Goal: Task Accomplishment & Management: Use online tool/utility

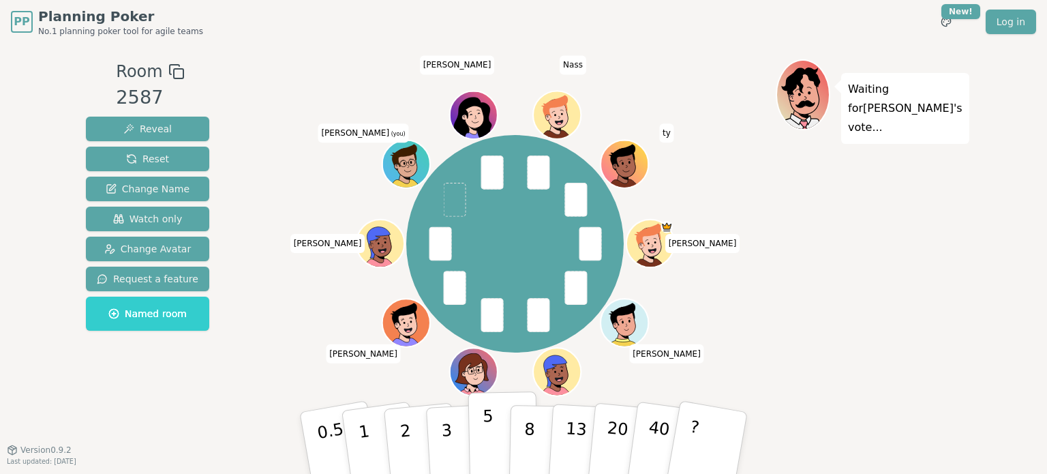
click at [486, 435] on p "5" at bounding box center [488, 443] width 12 height 74
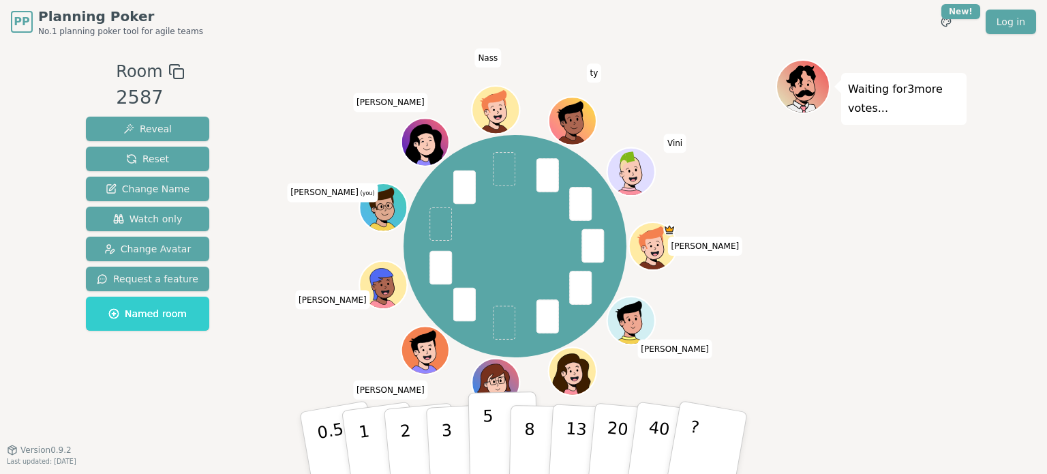
click at [493, 427] on button "5" at bounding box center [503, 443] width 70 height 104
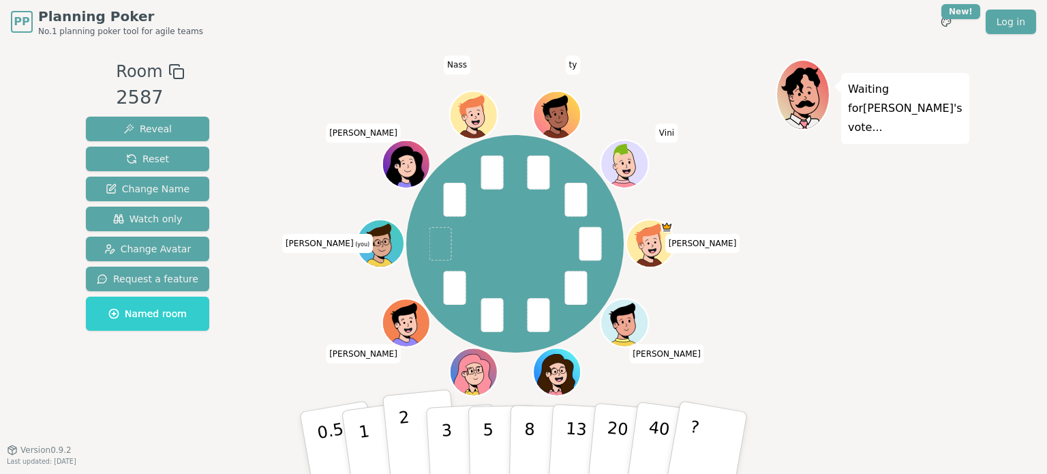
click at [403, 427] on p "2" at bounding box center [407, 444] width 18 height 74
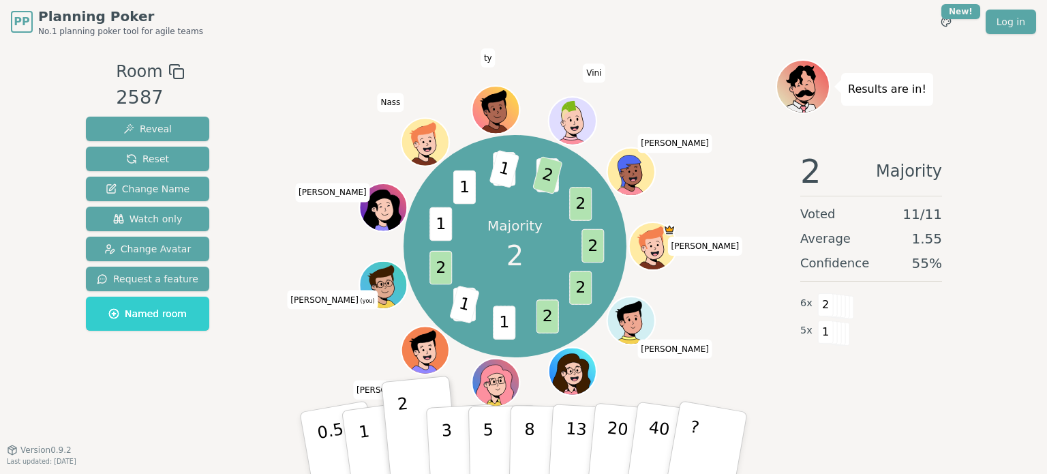
click at [733, 373] on div "Majority 2 2 2 2 1 2 1 2 1 1 2 1 3 2 2 [PERSON_NAME] rania [PERSON_NAME] (you) …" at bounding box center [514, 246] width 521 height 325
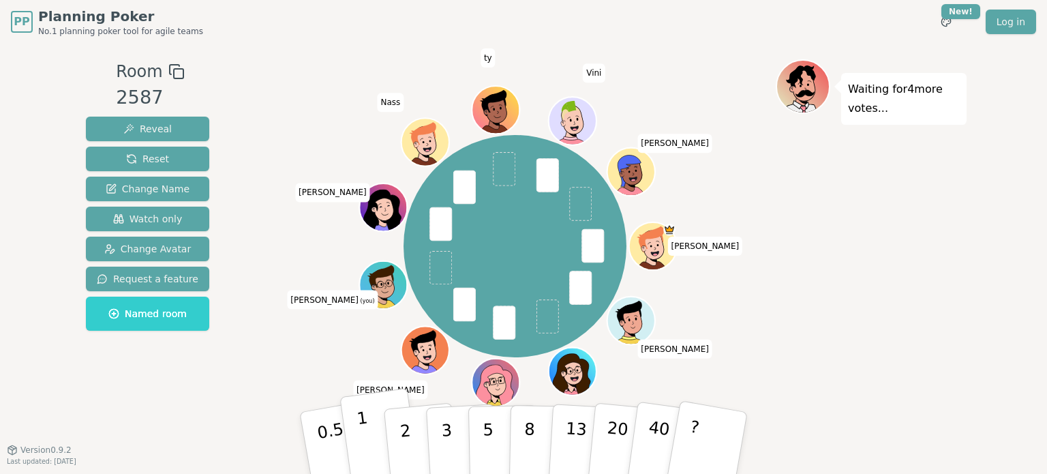
click at [372, 427] on button "1" at bounding box center [379, 443] width 81 height 110
click at [187, 379] on div "Room 2587 Reveal Reset Change Name Watch only Change Avatar Request a feature N…" at bounding box center [147, 246] width 134 height 375
click at [279, 346] on div "[PERSON_NAME] rania [PERSON_NAME] (you) [PERSON_NAME] [PERSON_NAME] Vini [PERSO…" at bounding box center [514, 246] width 521 height 325
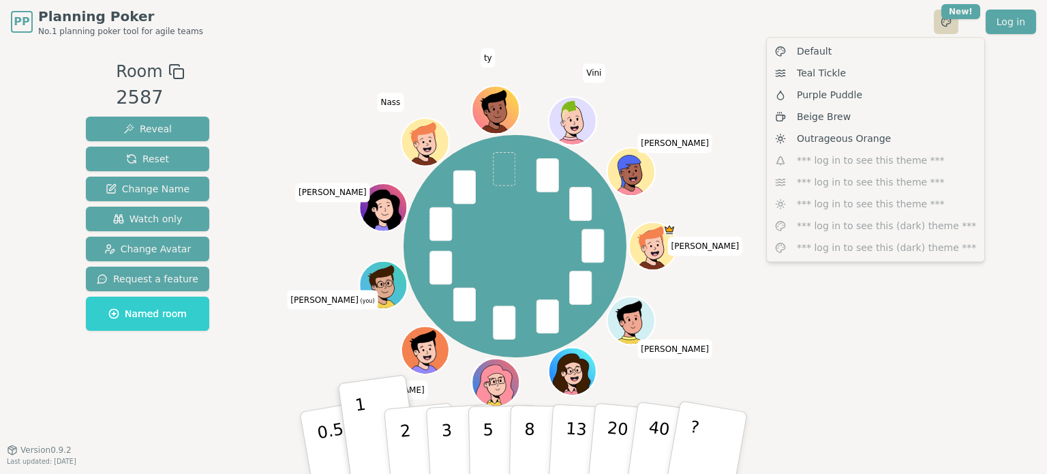
click at [950, 22] on html "PP Planning Poker No.1 planning poker tool for agile teams Toggle theme New! Lo…" at bounding box center [523, 237] width 1047 height 474
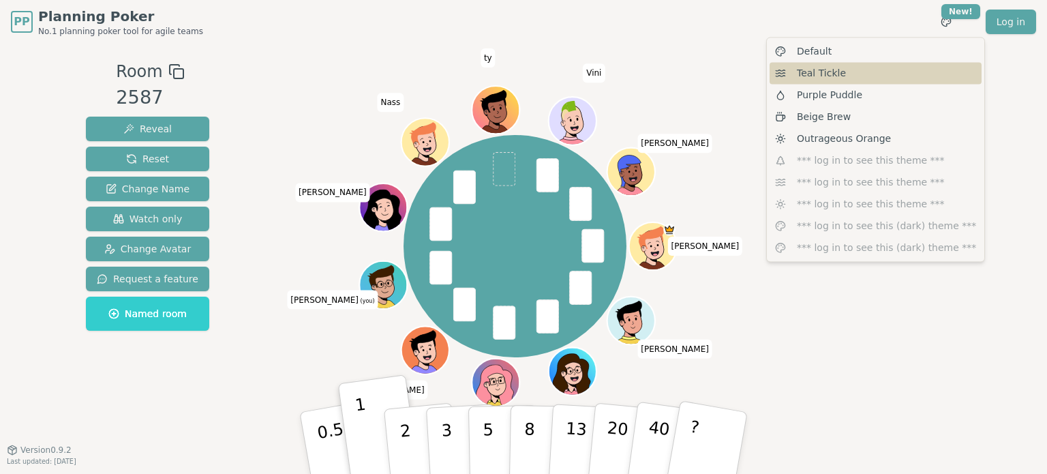
click at [850, 72] on div "Teal Tickle" at bounding box center [875, 73] width 212 height 22
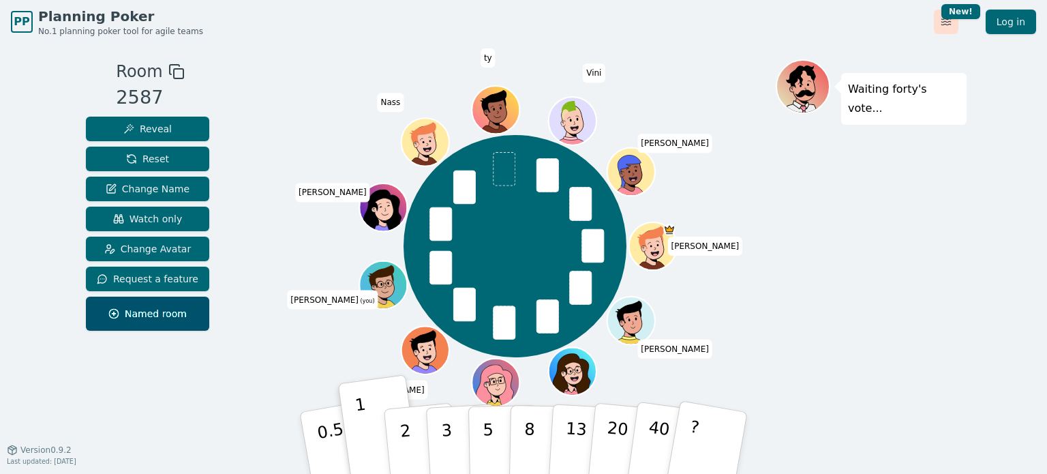
click at [943, 27] on html "PP Planning Poker No.1 planning poker tool for agile teams Toggle theme New! Lo…" at bounding box center [523, 237] width 1047 height 474
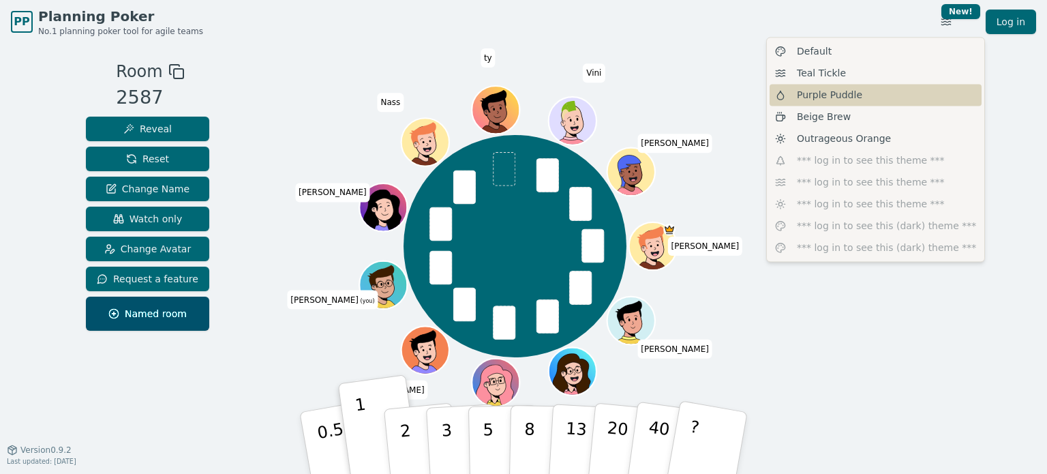
click at [857, 90] on div "Purple Puddle" at bounding box center [875, 95] width 212 height 22
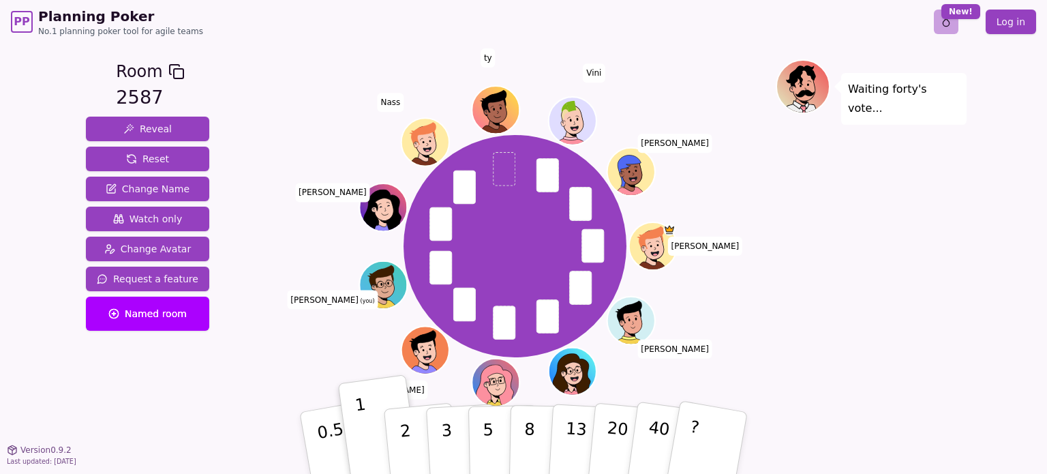
click at [949, 32] on html "PP Planning Poker No.1 planning poker tool for agile teams Toggle theme New! Lo…" at bounding box center [523, 237] width 1047 height 474
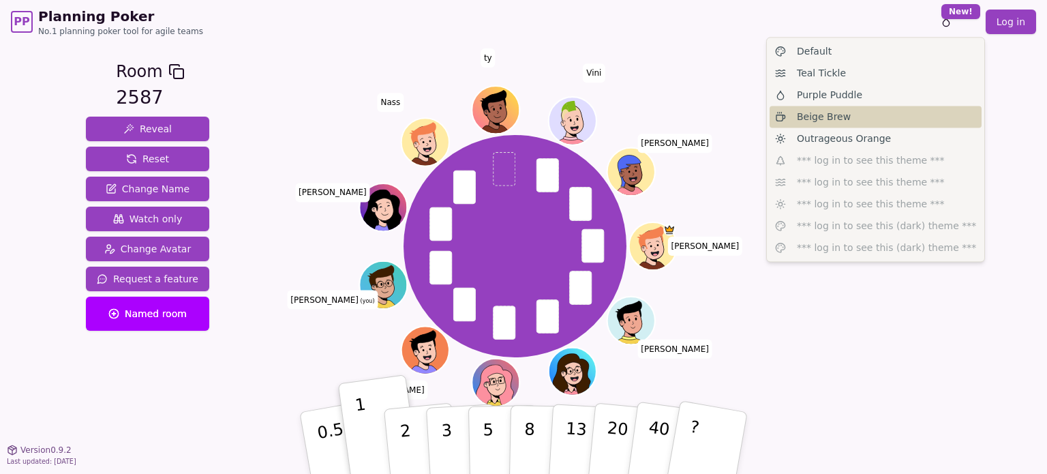
click at [856, 122] on div "Beige Brew" at bounding box center [875, 117] width 212 height 22
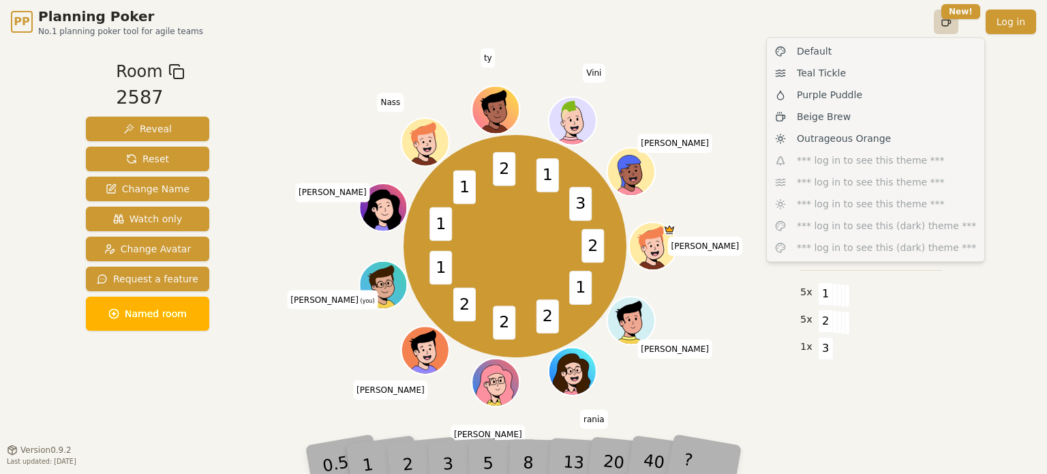
click at [954, 21] on html "PP Planning Poker No.1 planning poker tool for agile teams Toggle theme New! Lo…" at bounding box center [523, 237] width 1047 height 474
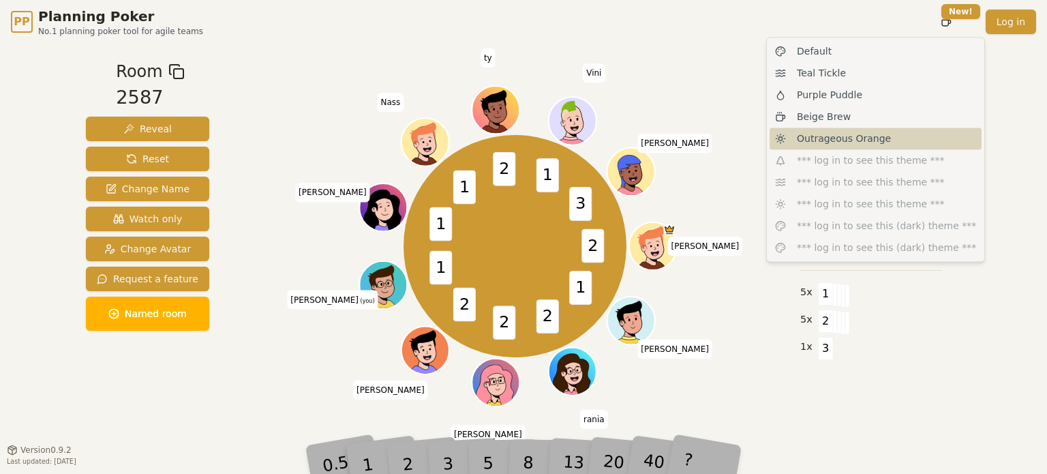
click at [880, 133] on span "Outrageous Orange" at bounding box center [844, 139] width 94 height 14
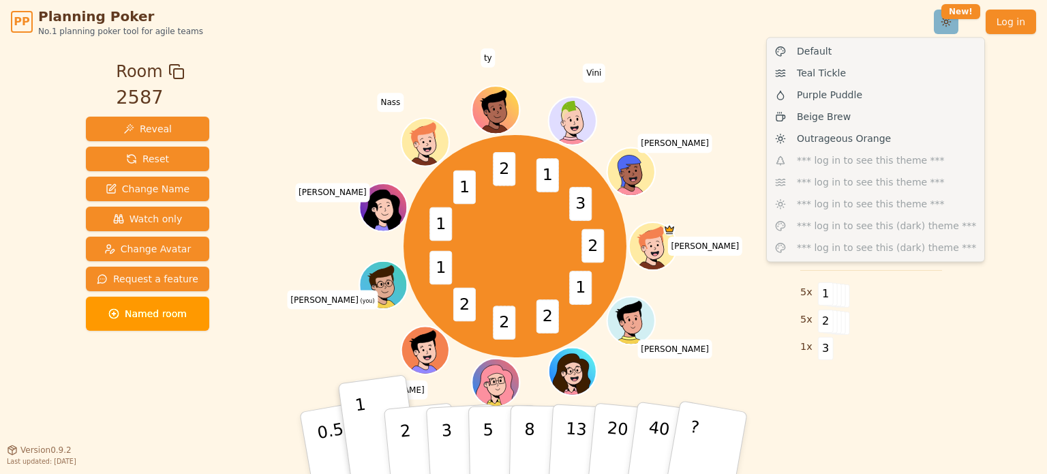
click at [949, 25] on html "PP Planning Poker No.1 planning poker tool for agile teams Toggle theme New! Lo…" at bounding box center [523, 237] width 1047 height 474
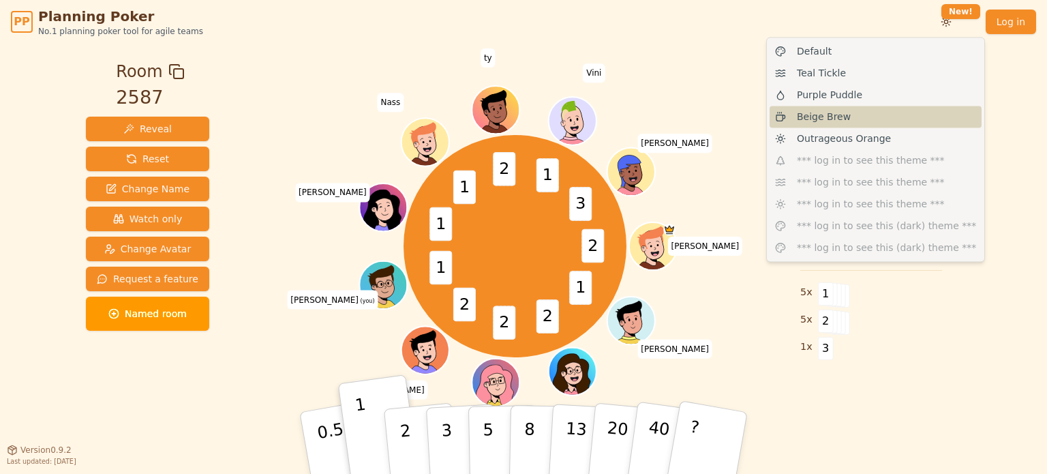
click at [894, 119] on div "Beige Brew" at bounding box center [875, 117] width 212 height 22
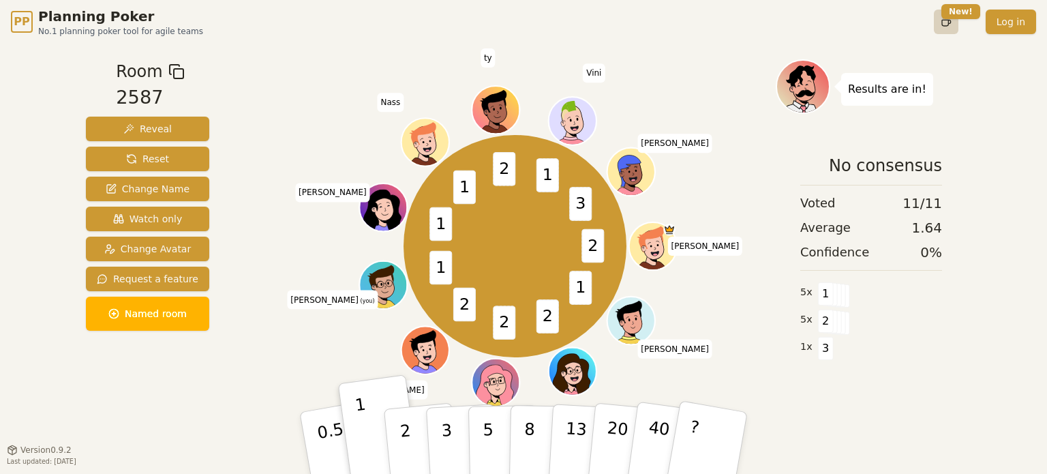
click at [951, 20] on html "PP Planning Poker No.1 planning poker tool for agile teams Toggle theme New! Lo…" at bounding box center [523, 237] width 1047 height 474
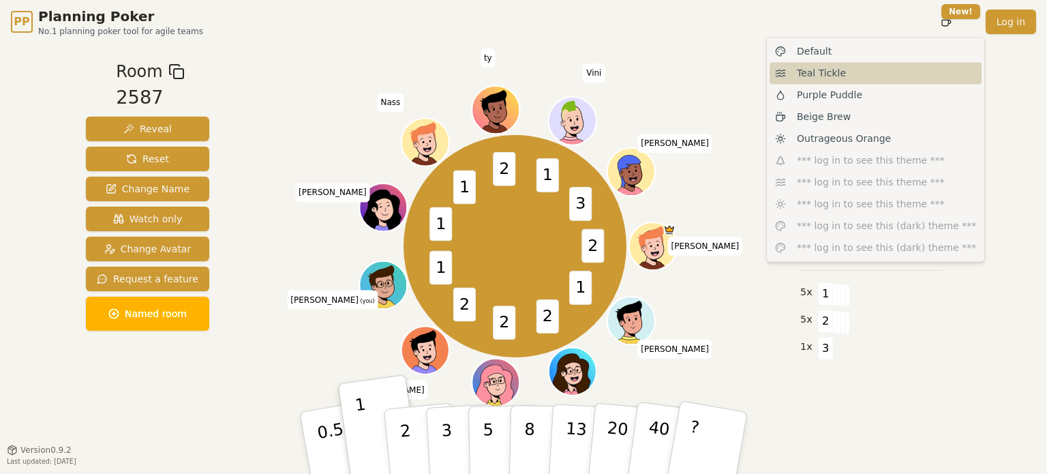
click at [818, 72] on span "Teal Tickle" at bounding box center [821, 73] width 49 height 14
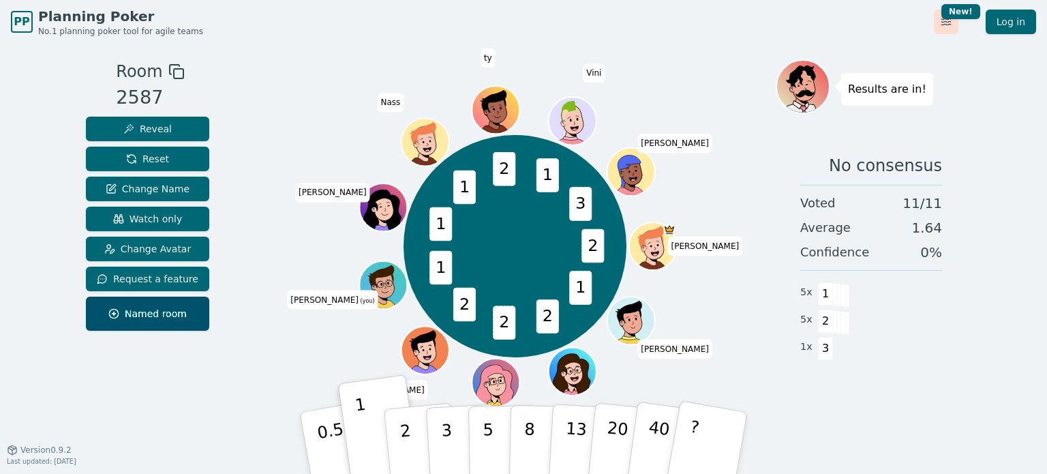
click at [945, 27] on html "PP Planning Poker No.1 planning poker tool for agile teams Toggle theme New! Lo…" at bounding box center [523, 237] width 1047 height 474
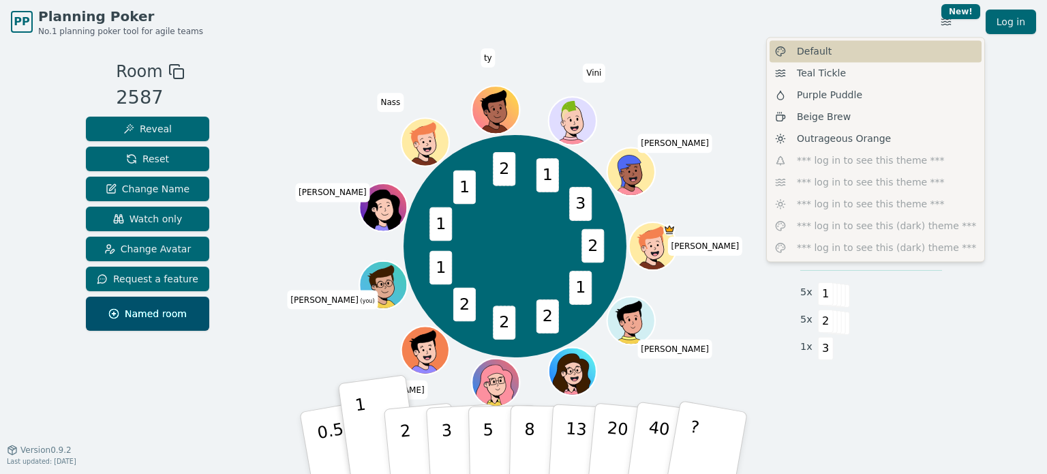
click at [834, 48] on div "Default" at bounding box center [875, 51] width 212 height 22
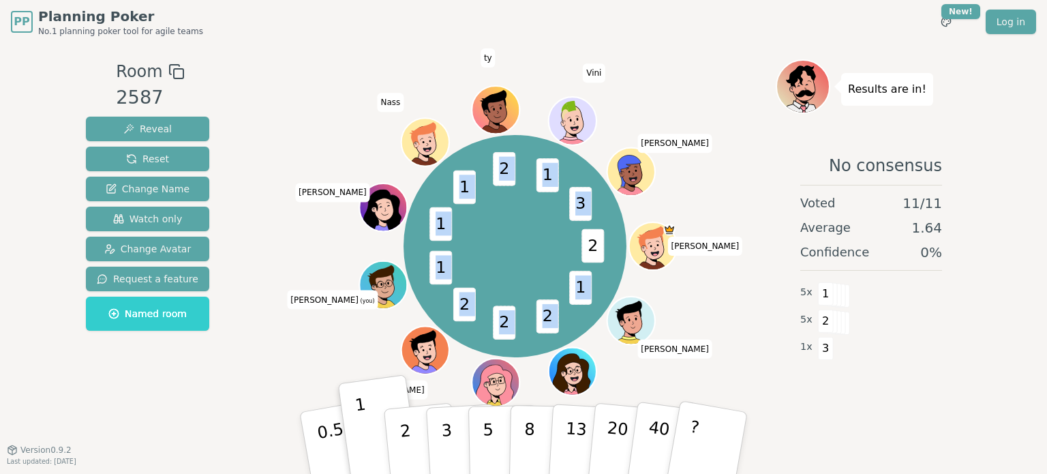
drag, startPoint x: 578, startPoint y: 286, endPoint x: 602, endPoint y: 290, distance: 24.9
click at [602, 290] on div "2 1 2 2 2 1 1 1 2 1 3 [PERSON_NAME] rania [PERSON_NAME] (you) [PERSON_NAME] ty …" at bounding box center [514, 246] width 223 height 223
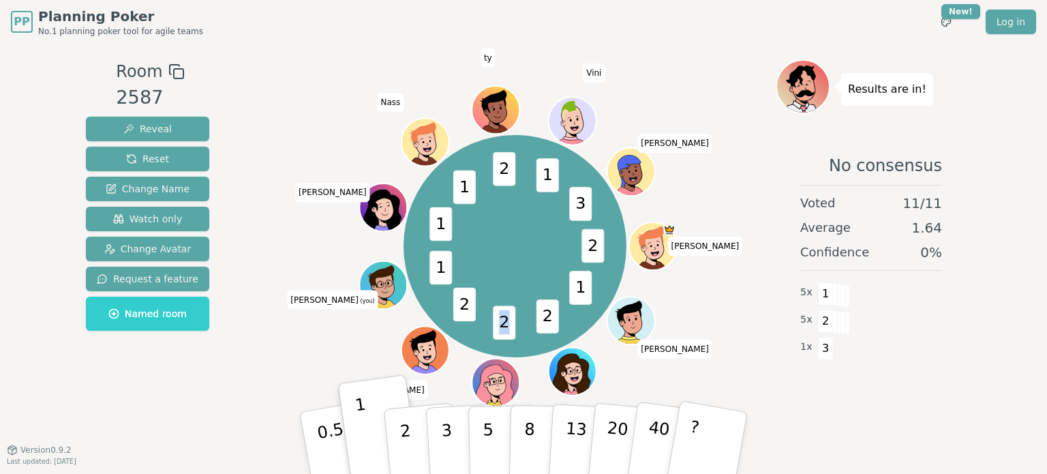
drag, startPoint x: 512, startPoint y: 318, endPoint x: 495, endPoint y: 319, distance: 16.4
click at [495, 319] on span "2" at bounding box center [504, 323] width 22 height 34
click at [473, 309] on span "2" at bounding box center [463, 305] width 22 height 34
drag, startPoint x: 468, startPoint y: 306, endPoint x: 448, endPoint y: 299, distance: 20.9
click at [450, 301] on div "2 1 2 2 2 1 1 1 2 1 3 [PERSON_NAME] rania [PERSON_NAME] (you) [PERSON_NAME] ty …" at bounding box center [514, 246] width 223 height 223
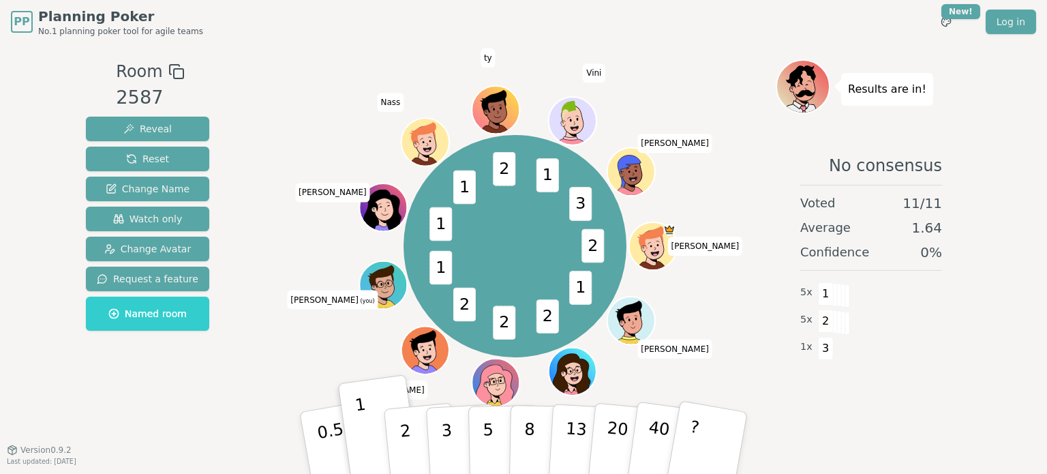
click at [463, 307] on span "2" at bounding box center [463, 305] width 22 height 34
drag, startPoint x: 458, startPoint y: 305, endPoint x: 466, endPoint y: 308, distance: 8.9
click at [466, 308] on span "2" at bounding box center [463, 305] width 22 height 34
click at [466, 309] on span "2" at bounding box center [463, 305] width 22 height 34
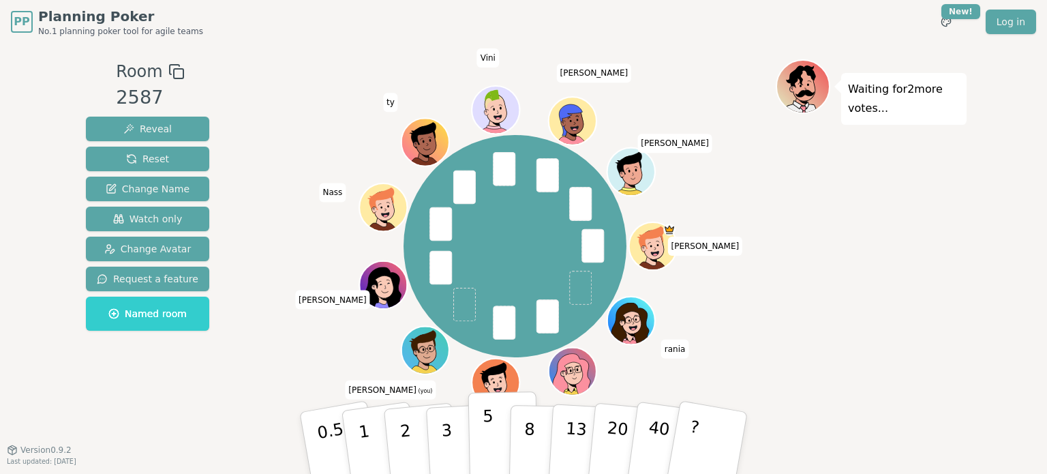
click at [491, 424] on button "5" at bounding box center [503, 443] width 70 height 104
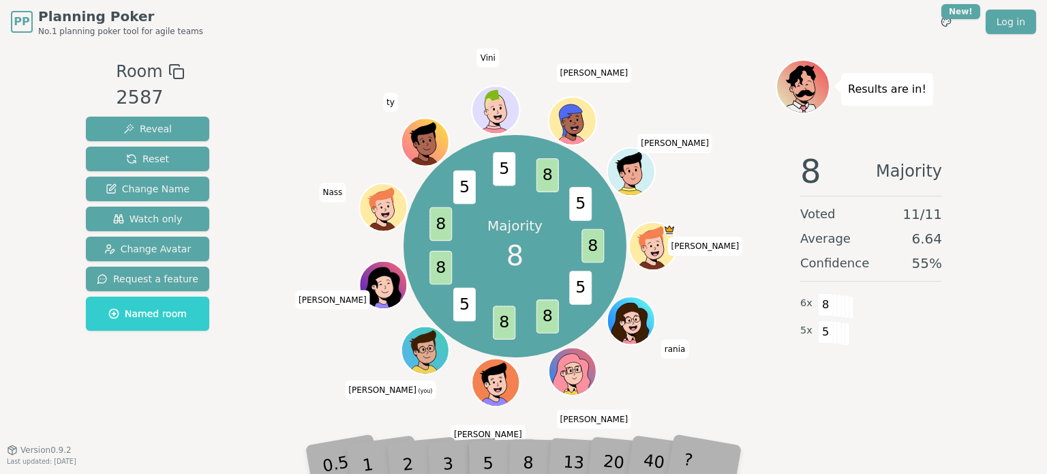
click at [886, 304] on div "6 x 8" at bounding box center [871, 303] width 142 height 27
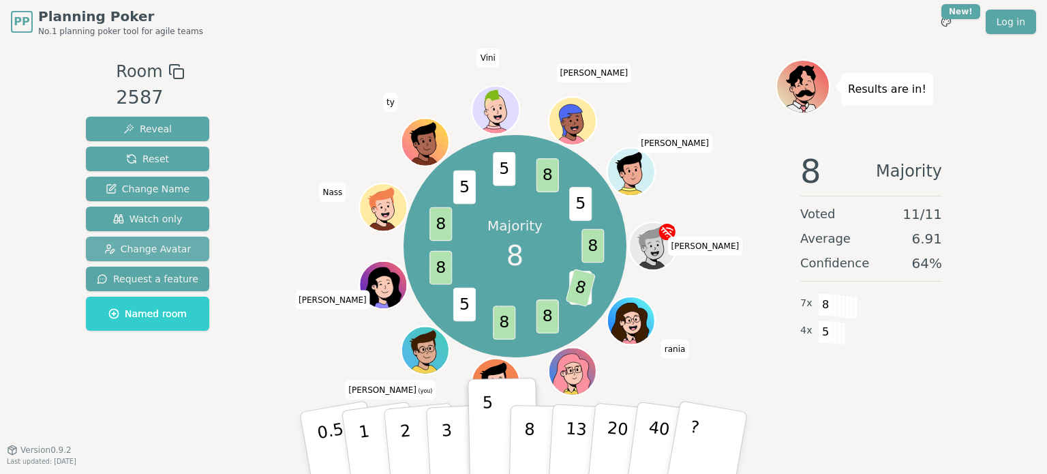
click at [160, 245] on span "Change Avatar" at bounding box center [147, 249] width 87 height 14
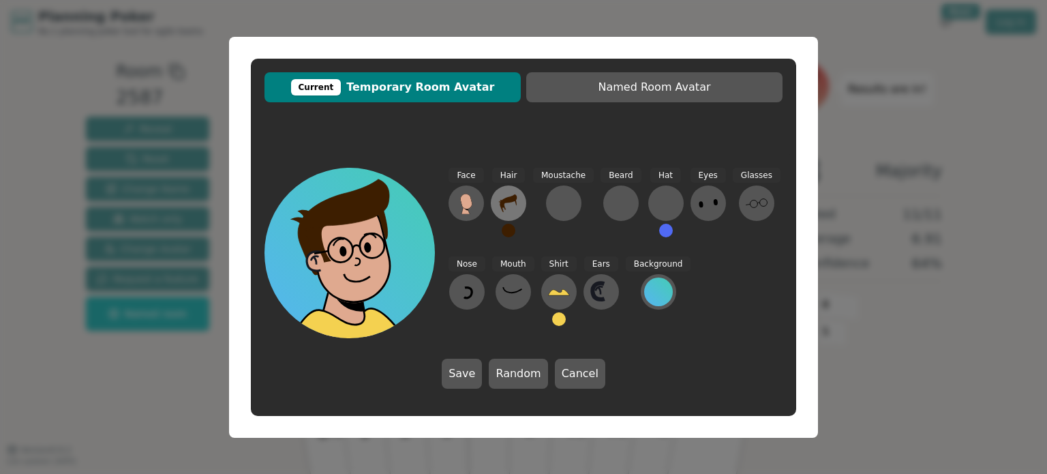
click at [512, 206] on icon at bounding box center [508, 203] width 22 height 22
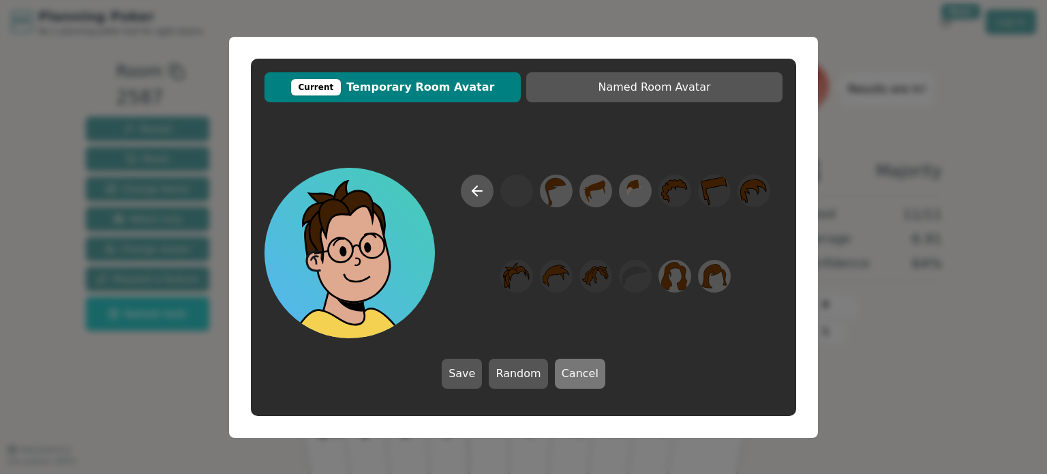
click at [570, 378] on button "Cancel" at bounding box center [580, 373] width 50 height 30
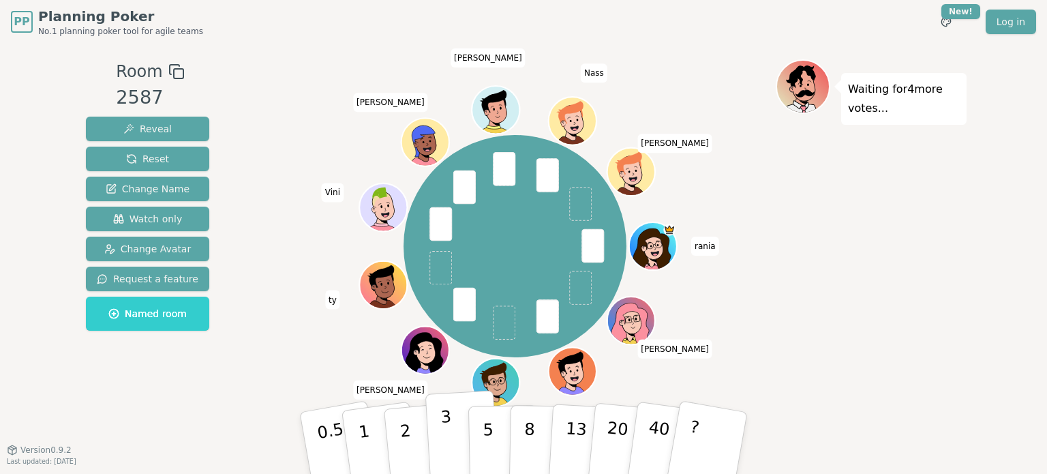
click at [442, 427] on p "3" at bounding box center [447, 444] width 15 height 74
click at [447, 427] on p "3" at bounding box center [447, 444] width 15 height 74
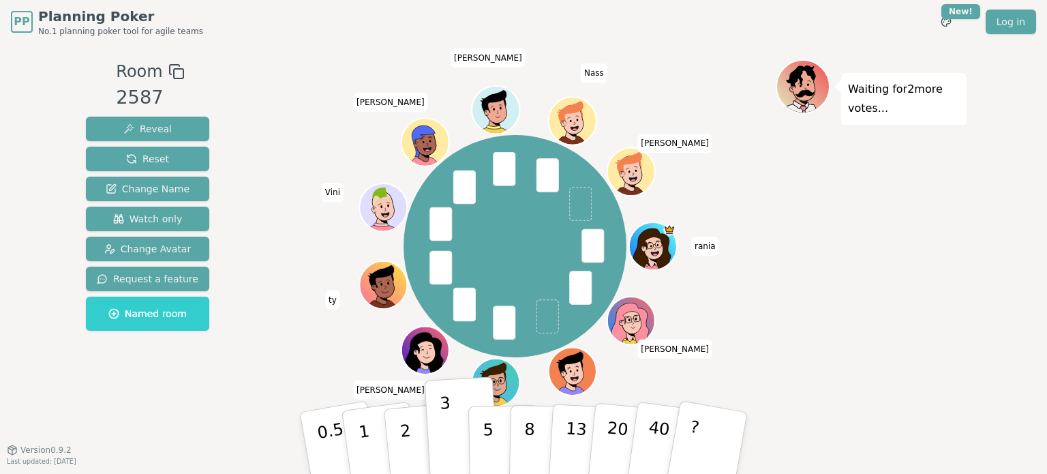
click at [799, 334] on div "Waiting for 2 more votes..." at bounding box center [870, 246] width 191 height 375
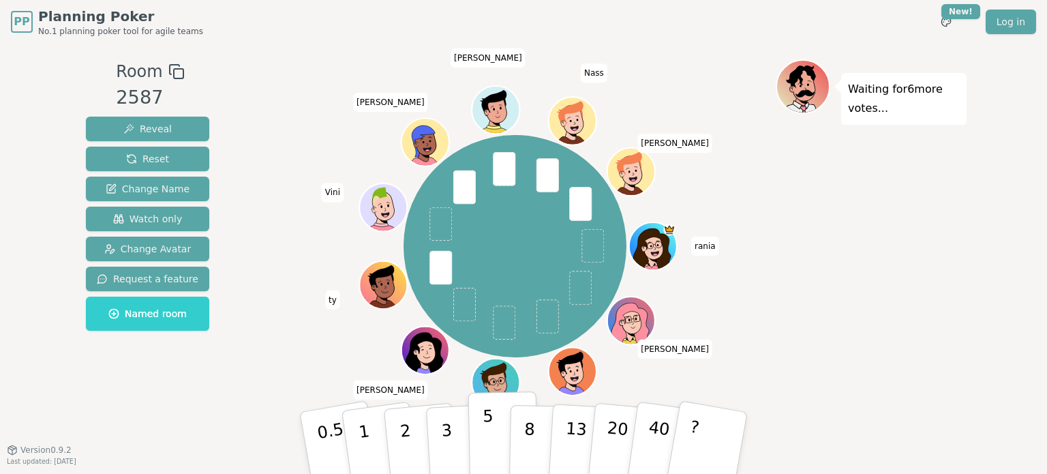
click at [485, 430] on p "5" at bounding box center [488, 443] width 12 height 74
click at [921, 345] on div "Waiting for 5 more votes..." at bounding box center [870, 246] width 191 height 375
click at [450, 435] on button "3" at bounding box center [462, 443] width 74 height 106
click at [848, 328] on div "Waiting for 5 more votes..." at bounding box center [870, 246] width 191 height 375
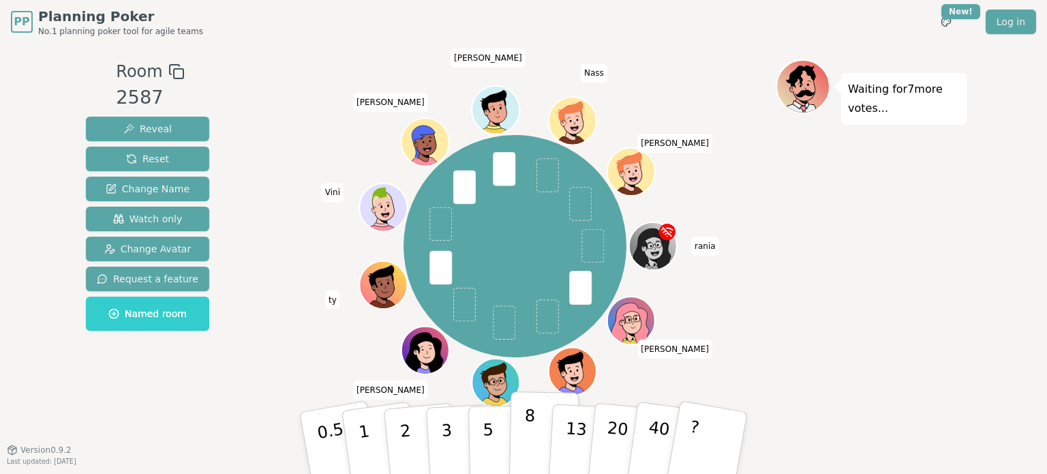
click at [534, 419] on button "8" at bounding box center [544, 443] width 70 height 104
click at [833, 278] on div "Waiting for 6 more votes..." at bounding box center [870, 246] width 191 height 375
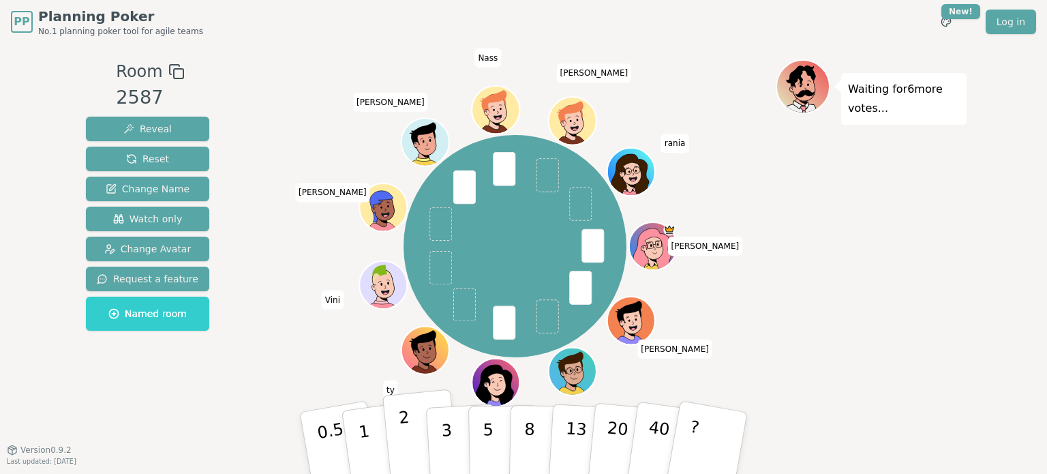
click at [403, 426] on p "2" at bounding box center [407, 444] width 18 height 74
click at [921, 275] on div "Waiting for 5 more votes..." at bounding box center [870, 246] width 191 height 375
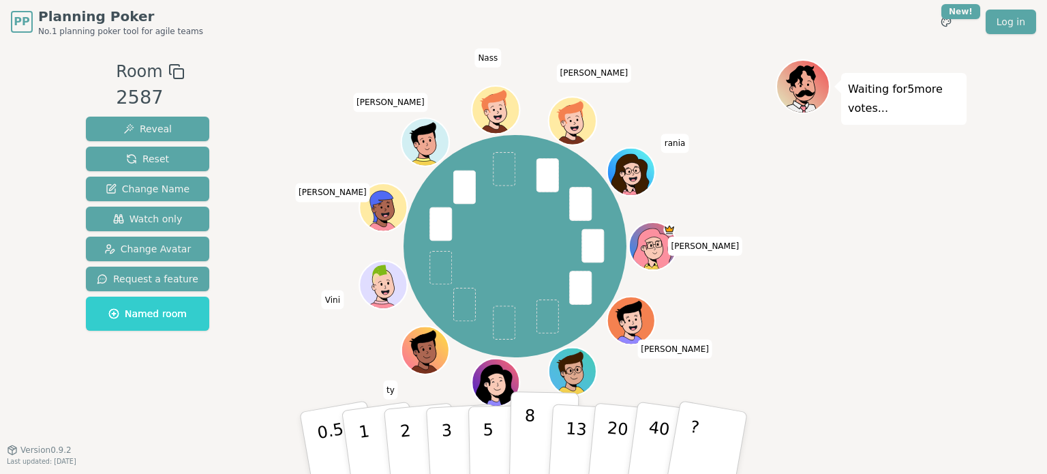
click at [525, 428] on p "8" at bounding box center [529, 442] width 12 height 74
click at [861, 354] on div "Waiting for 3 more votes..." at bounding box center [870, 246] width 191 height 375
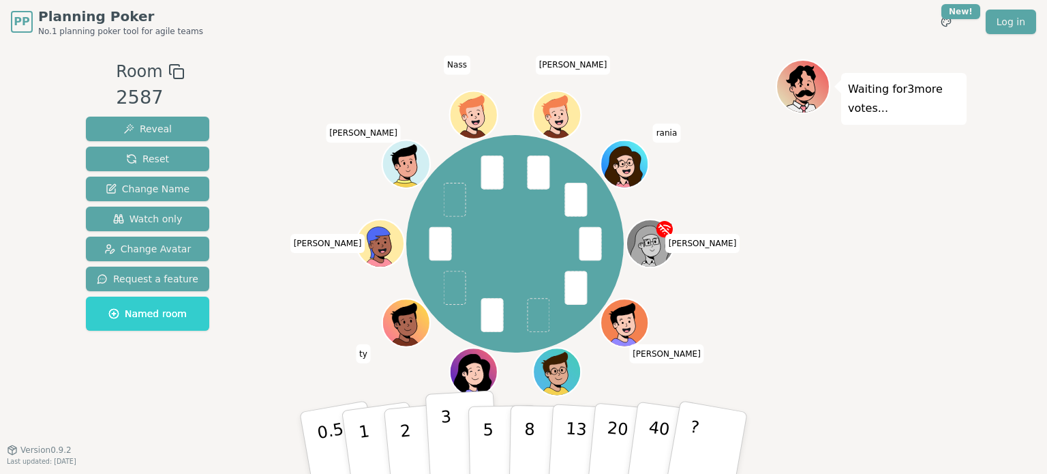
click at [448, 426] on p "3" at bounding box center [447, 444] width 15 height 74
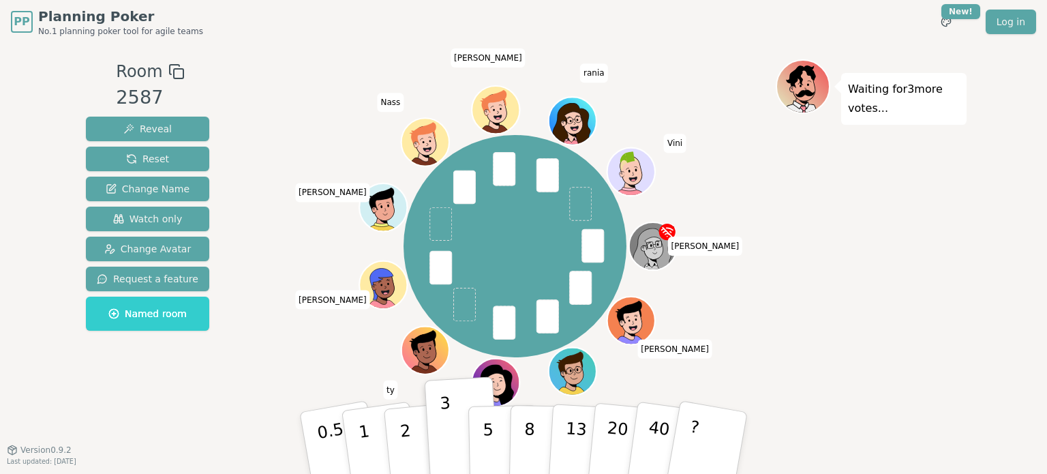
click at [673, 56] on div "Room 2587 Reveal Reset Change Name Watch only Change Avatar Request a feature N…" at bounding box center [523, 246] width 886 height 405
